Goal: Task Accomplishment & Management: Manage account settings

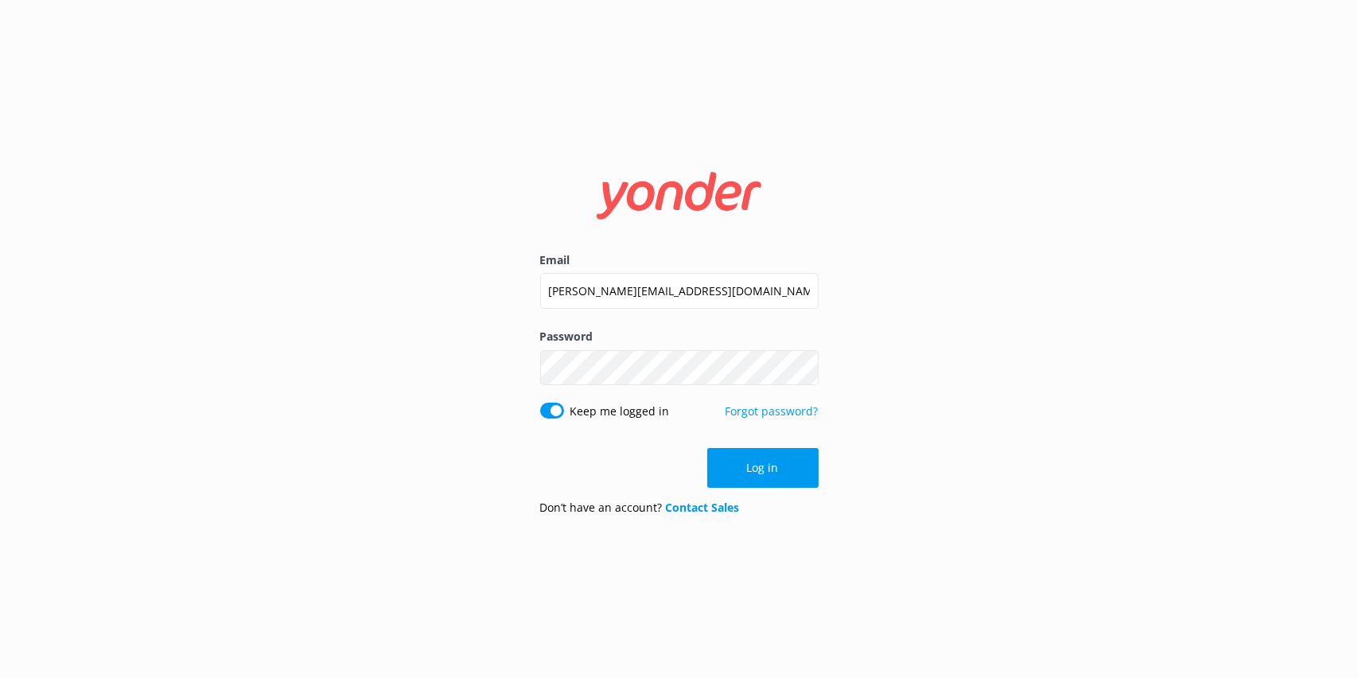
click at [611, 280] on input "[PERSON_NAME][EMAIL_ADDRESS][DOMAIN_NAME]" at bounding box center [679, 291] width 278 height 36
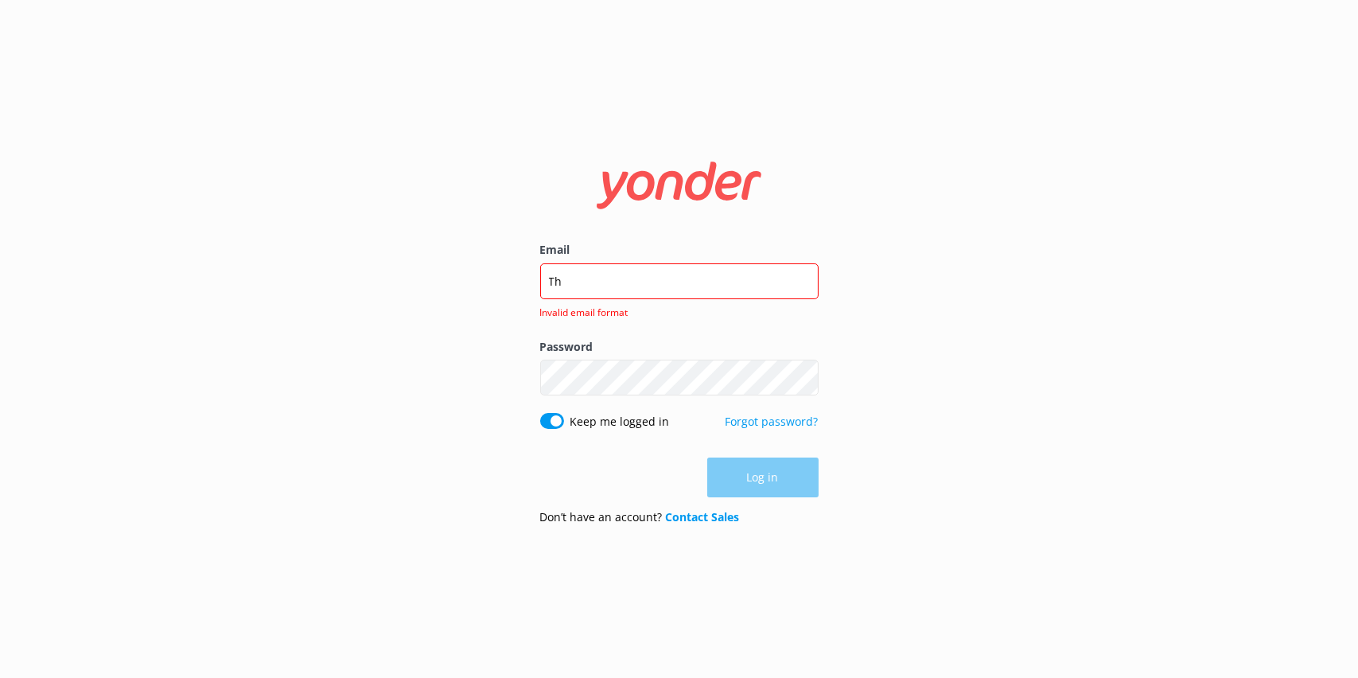
type input "T"
type input "[EMAIL_ADDRESS][PERSON_NAME][DOMAIN_NAME]"
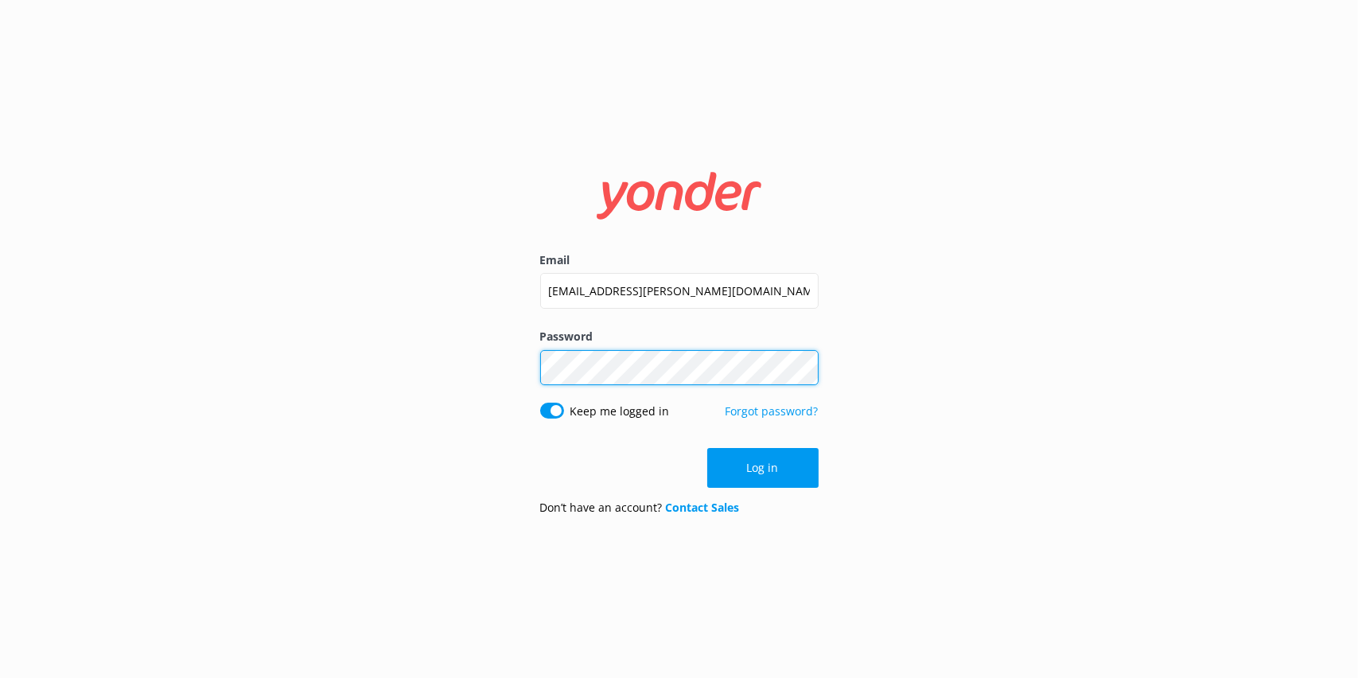
click button "Log in" at bounding box center [762, 468] width 111 height 40
